Goal: Check status: Check status

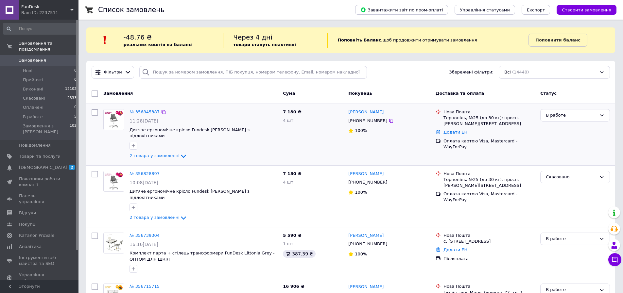
click at [135, 111] on link "№ 356845387" at bounding box center [144, 112] width 30 height 5
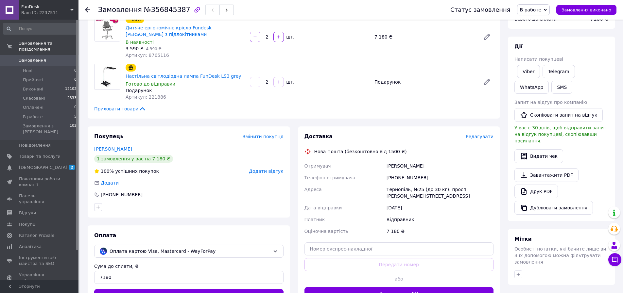
scroll to position [131, 0]
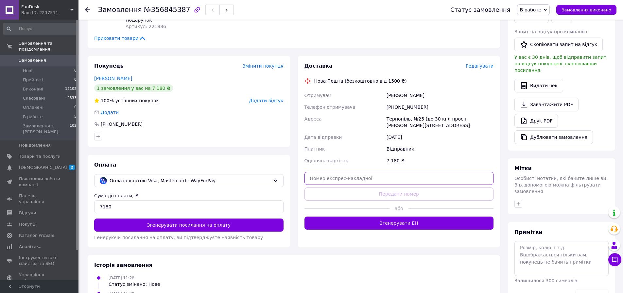
click at [374, 172] on input "text" at bounding box center [398, 178] width 189 height 13
paste input "20451224923947."
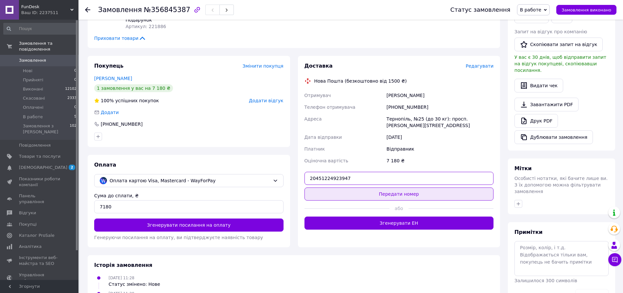
type input "20451224923947"
click at [391, 188] on button "Передати номер" at bounding box center [398, 194] width 189 height 13
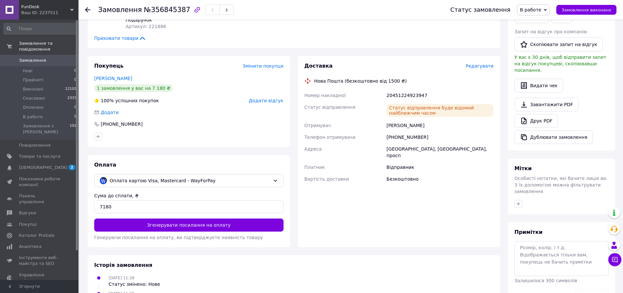
click at [78, 162] on div "FunDesk Ваш ID: 2237511 Сайт FunDesk Кабінет покупця Перевірити стан системи Ст…" at bounding box center [311, 109] width 623 height 480
click at [94, 9] on div at bounding box center [91, 10] width 13 height 20
click at [90, 9] on div at bounding box center [91, 10] width 13 height 20
click at [88, 9] on icon at bounding box center [87, 9] width 5 height 5
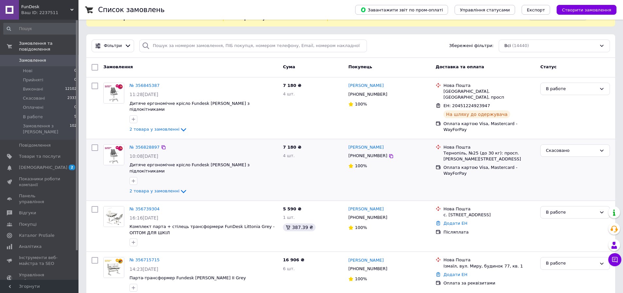
scroll to position [65, 0]
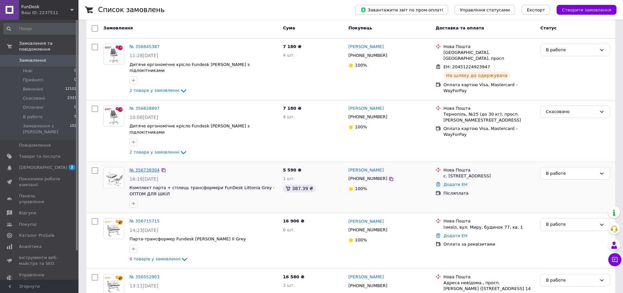
click at [138, 168] on link "№ 356739304" at bounding box center [144, 170] width 30 height 5
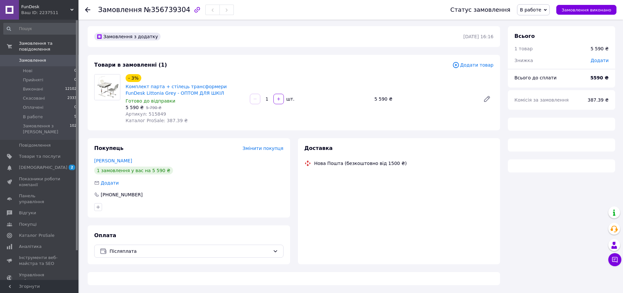
scroll to position [65, 0]
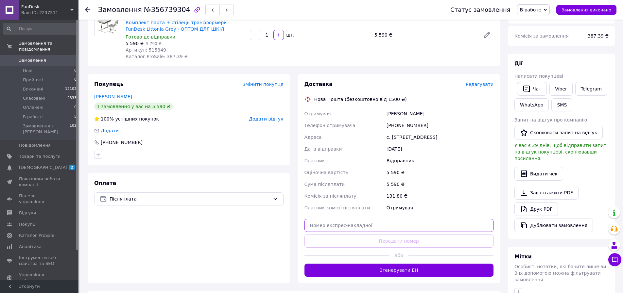
click at [345, 225] on input "text" at bounding box center [398, 225] width 189 height 13
paste input "20451224789294."
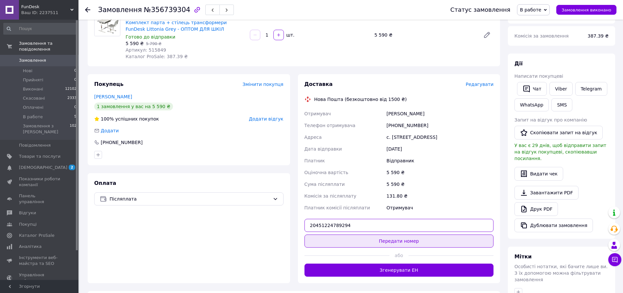
type input "20451224789294"
click at [408, 241] on button "Передати номер" at bounding box center [398, 241] width 189 height 13
